Goal: Task Accomplishment & Management: Complete application form

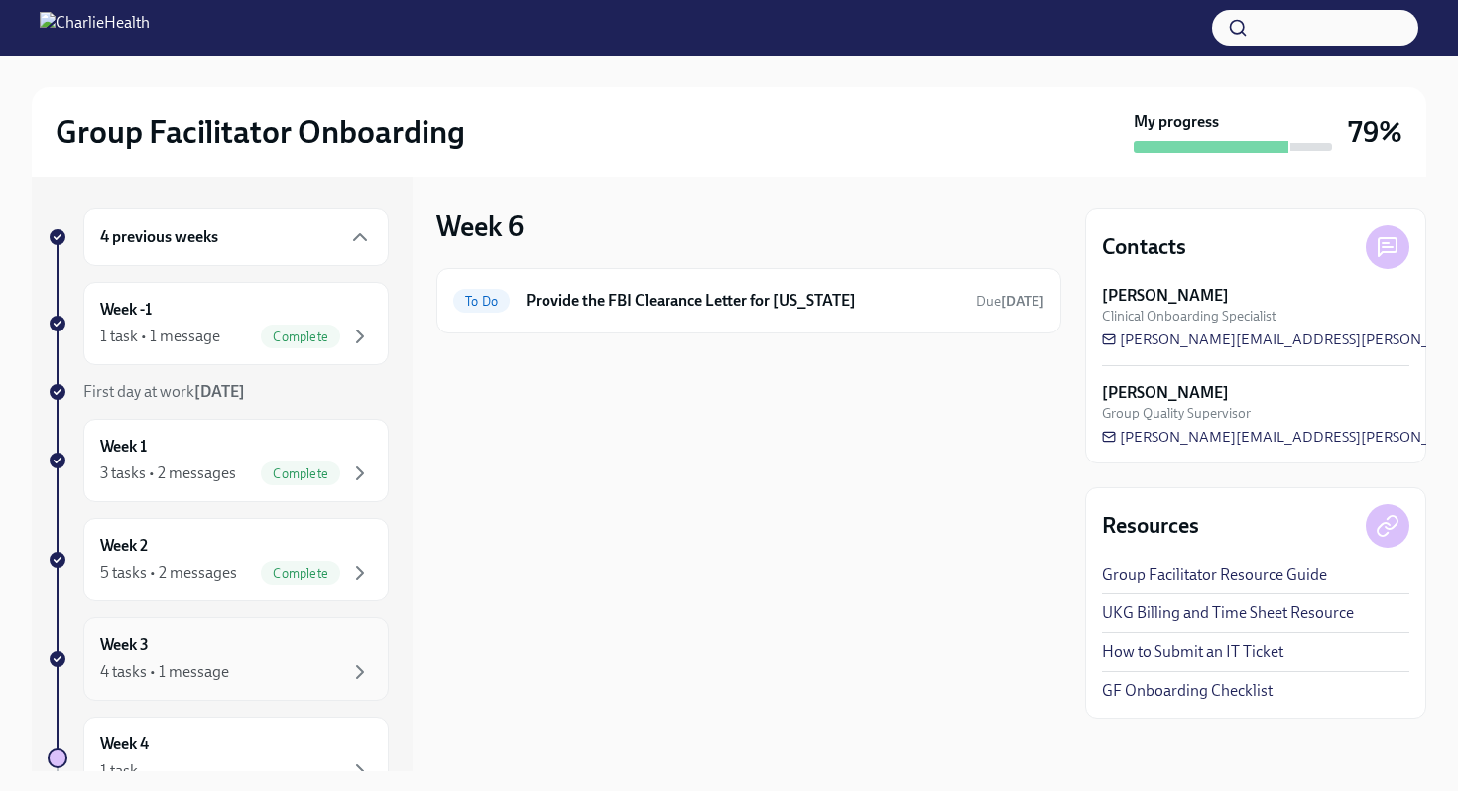
scroll to position [344, 0]
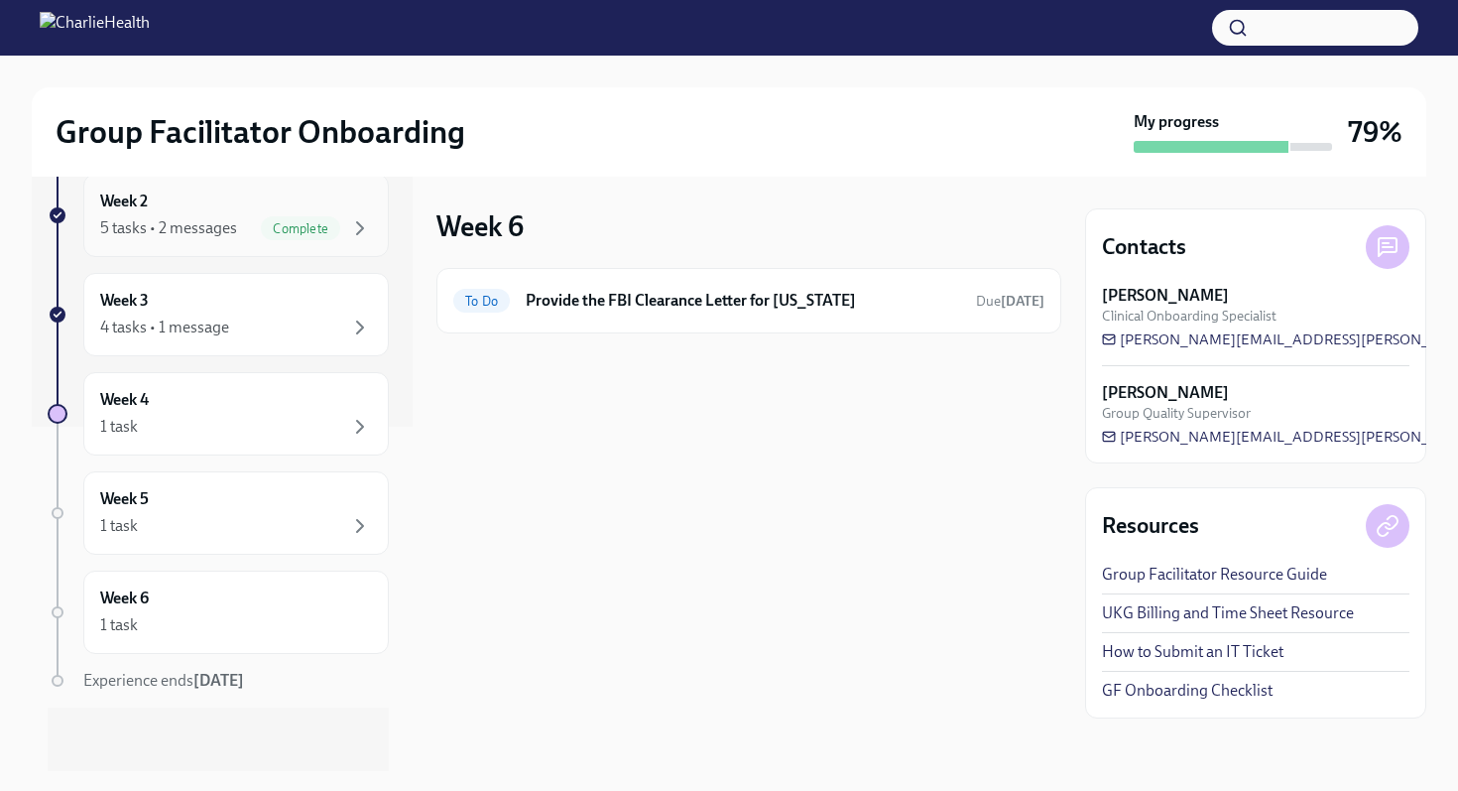
click at [232, 237] on div "5 tasks • 2 messages" at bounding box center [168, 228] width 137 height 22
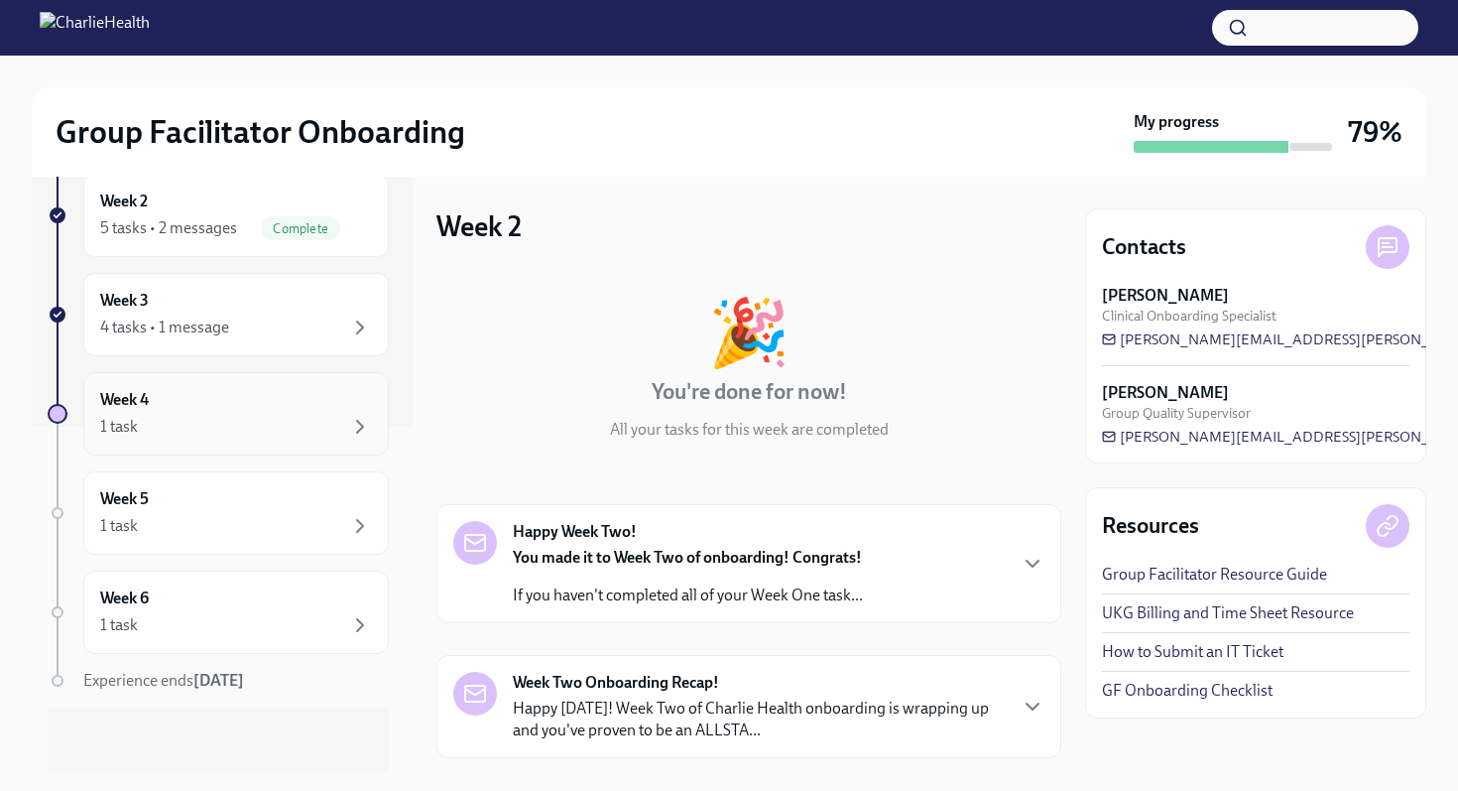
click at [205, 446] on div "Week 4 1 task" at bounding box center [236, 413] width 306 height 83
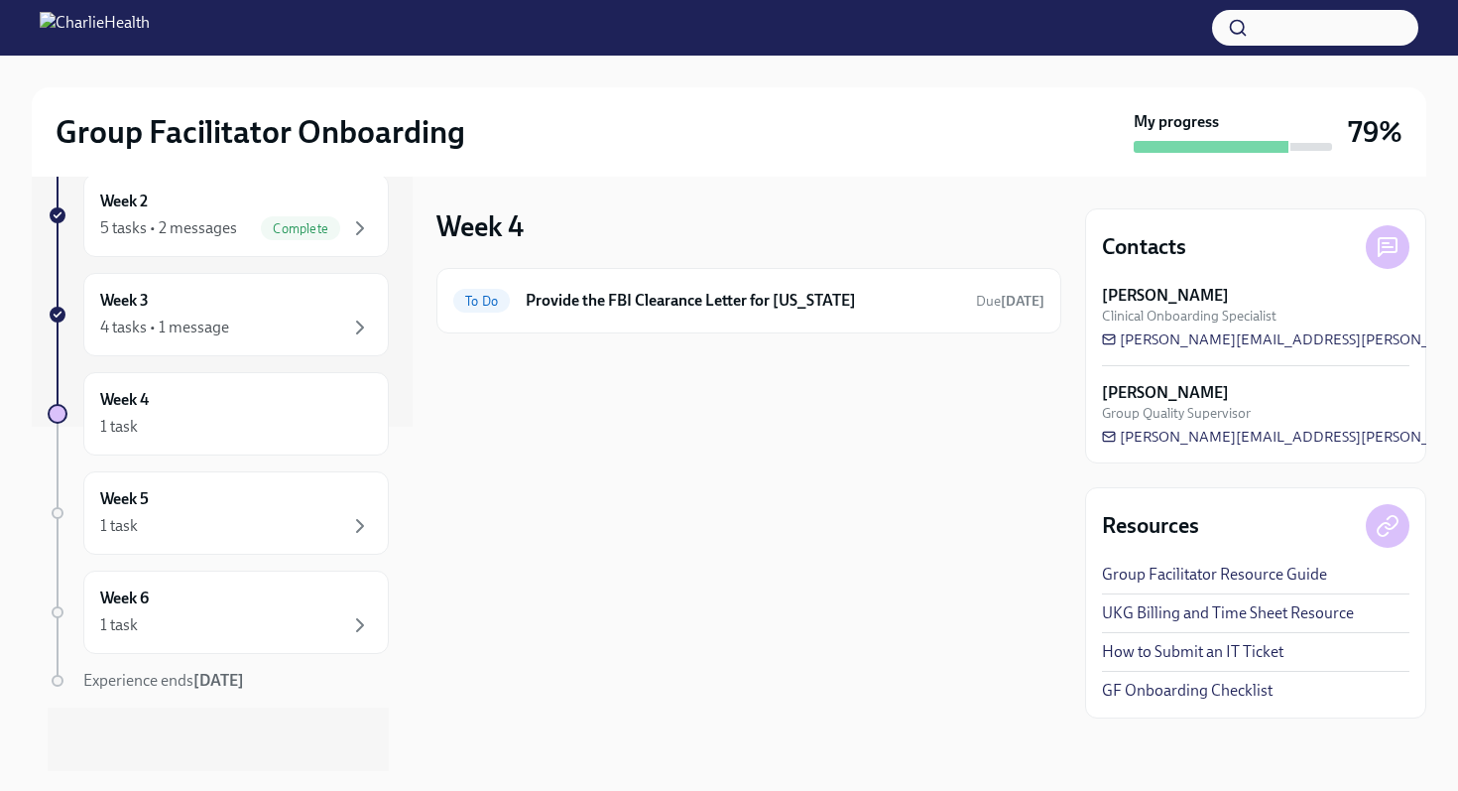
click at [707, 334] on div at bounding box center [748, 364] width 625 height 63
click at [732, 281] on div "To Do Provide the FBI Clearance Letter for [US_STATE] Due [DATE]" at bounding box center [748, 300] width 625 height 65
click at [729, 296] on h6 "Provide the FBI Clearance Letter for [US_STATE]" at bounding box center [743, 301] width 434 height 22
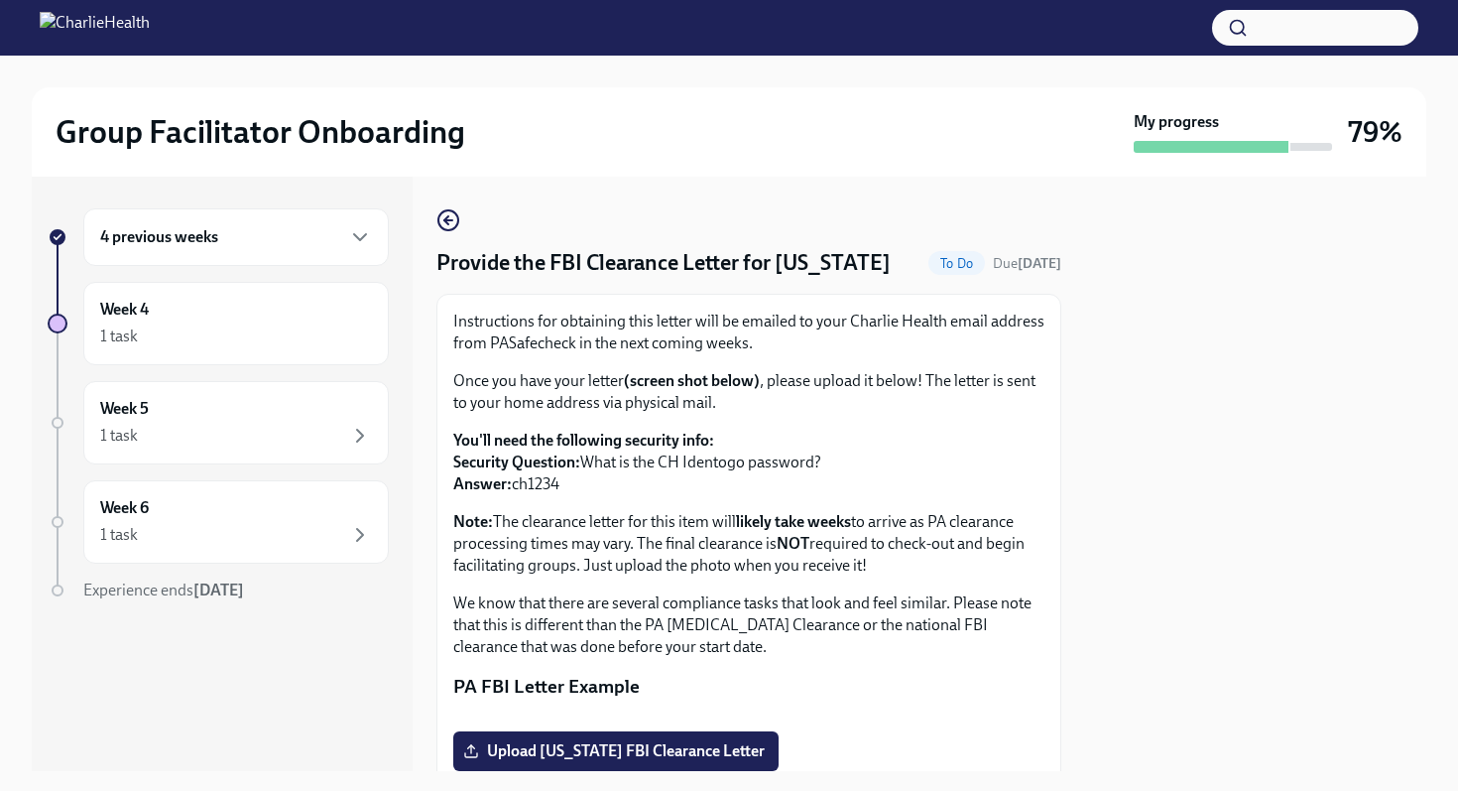
scroll to position [378, 0]
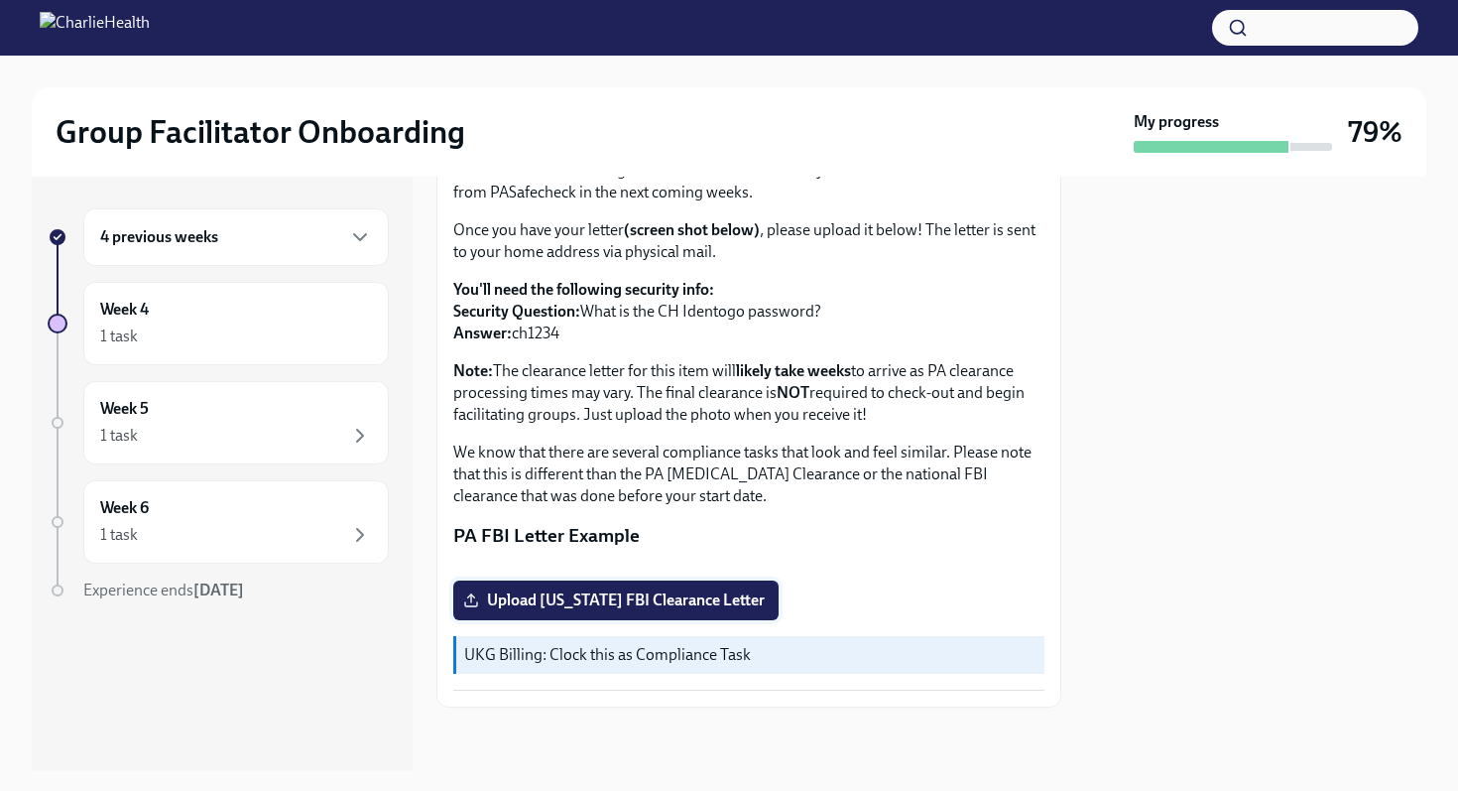
click at [619, 599] on span "Upload [US_STATE] FBI Clearance Letter" at bounding box center [616, 600] width 298 height 20
click at [0, 0] on input "Upload [US_STATE] FBI Clearance Letter" at bounding box center [0, 0] width 0 height 0
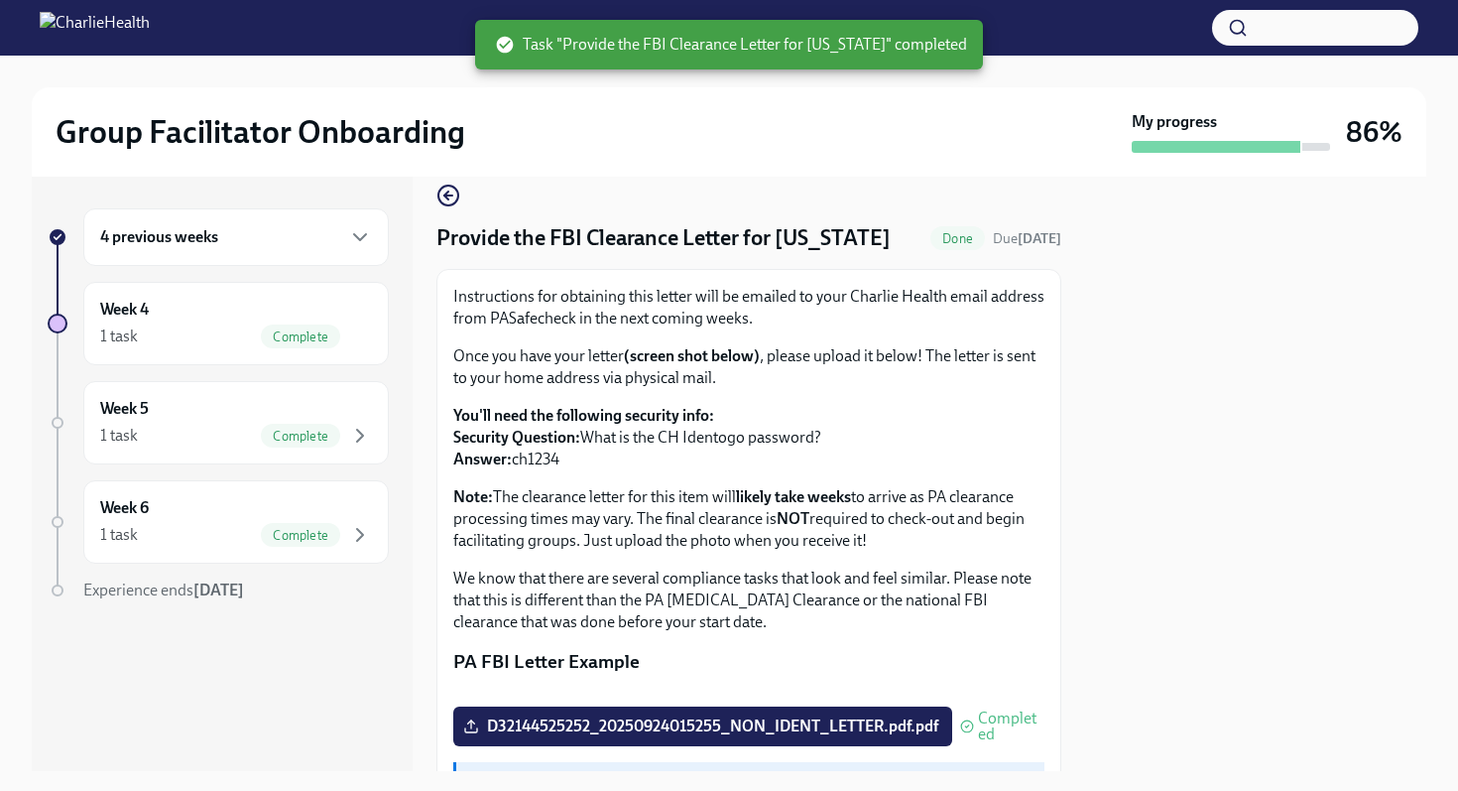
scroll to position [27, 0]
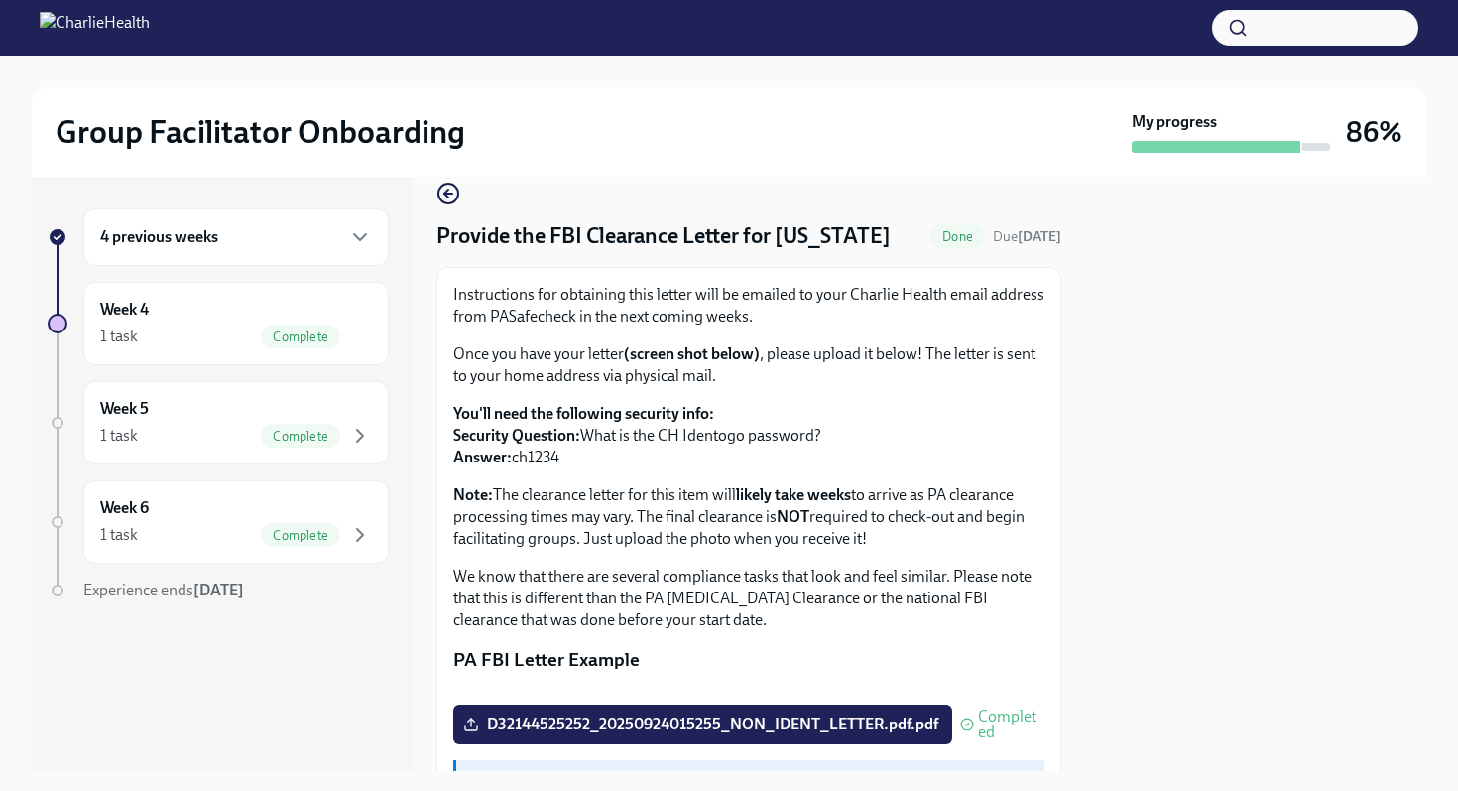
click at [504, 316] on p "Instructions for obtaining this letter will be emailed to your Charlie Health e…" at bounding box center [748, 306] width 591 height 44
copy p "PASafecheck"
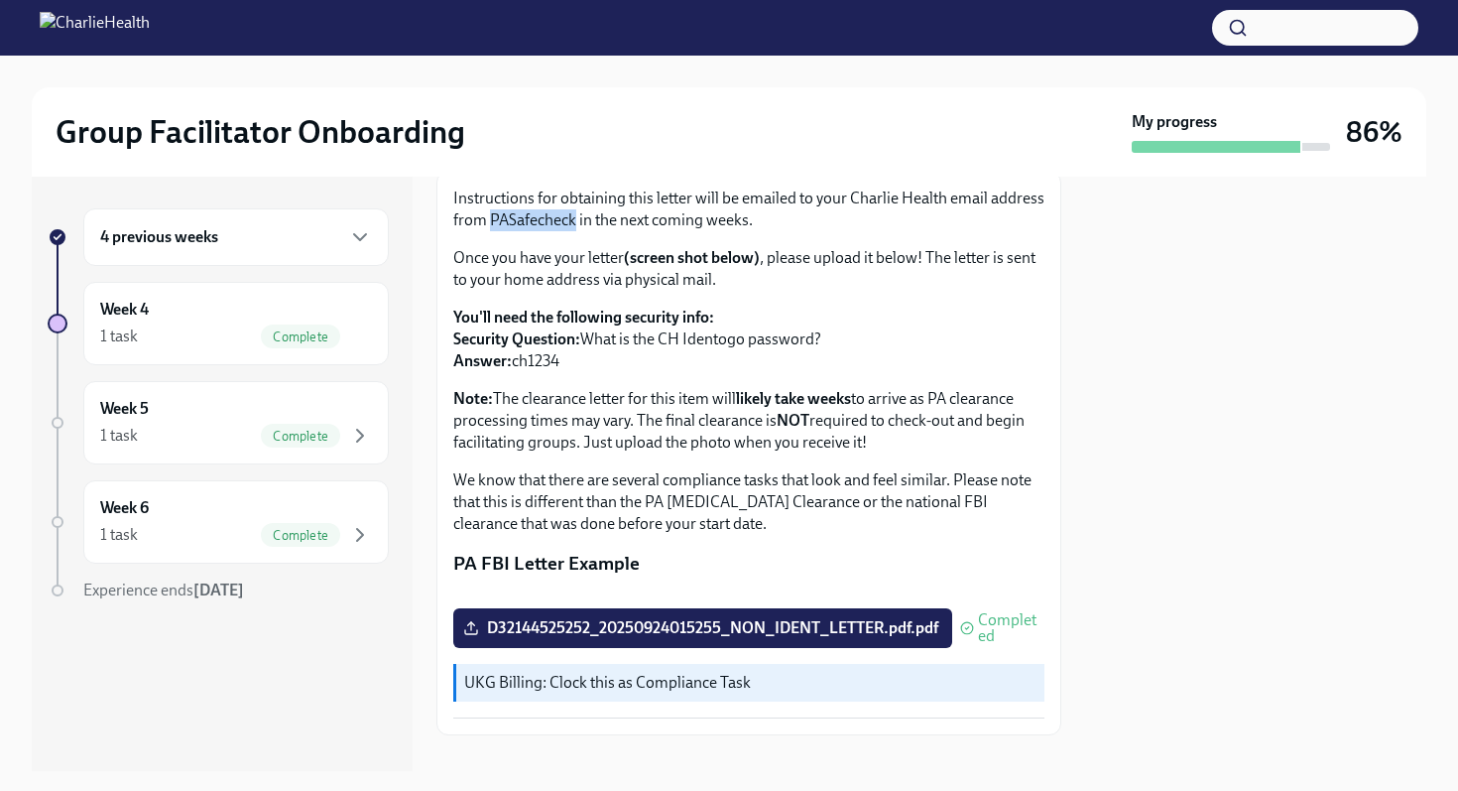
scroll to position [348, 0]
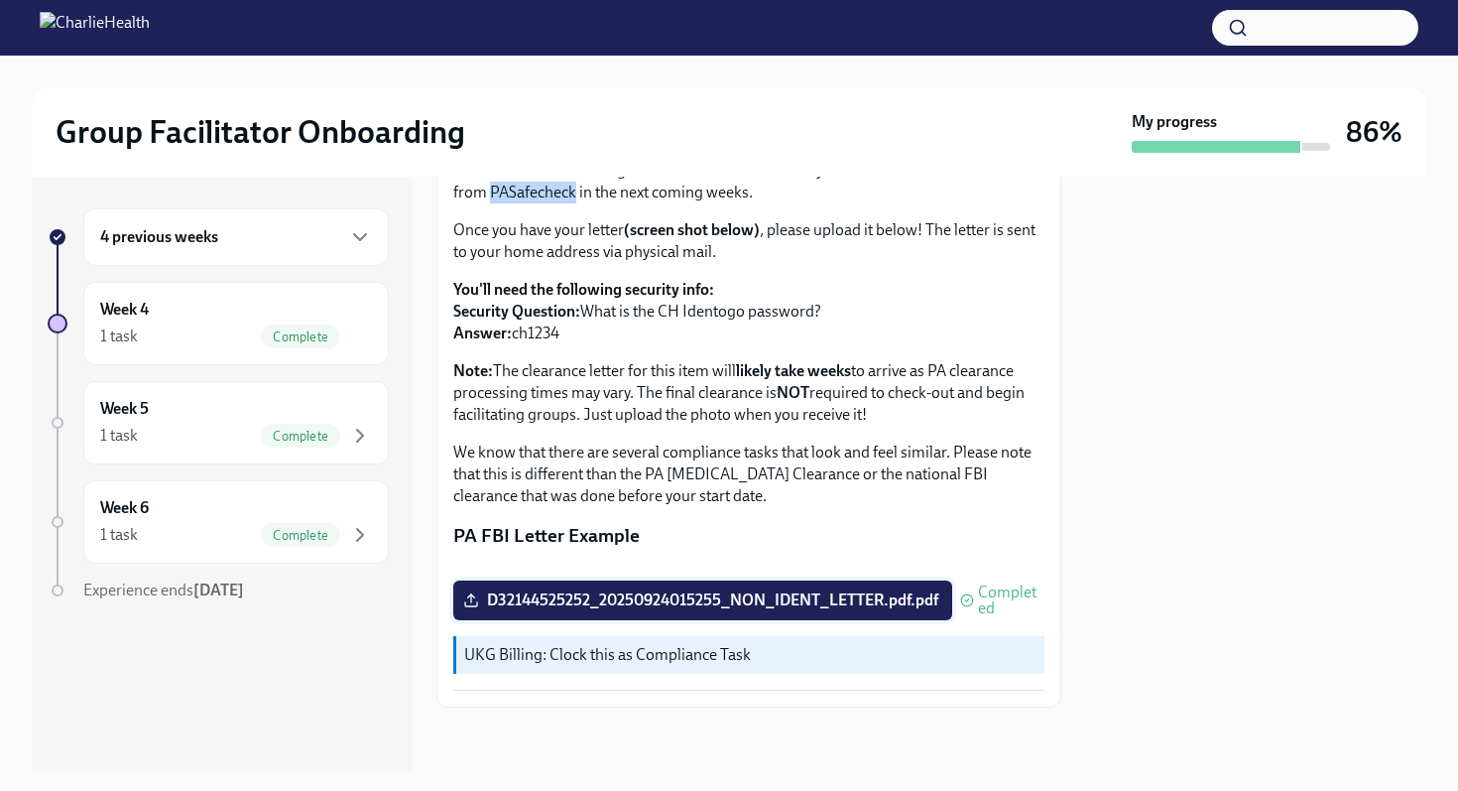
click at [845, 599] on span "D32144525252_20250924015255_NON_IDENT_LETTER.pdf.pdf" at bounding box center [702, 600] width 471 height 20
click at [0, 0] on input "D32144525252_20250924015255_NON_IDENT_LETTER.pdf.pdf" at bounding box center [0, 0] width 0 height 0
